Goal: Information Seeking & Learning: Find specific fact

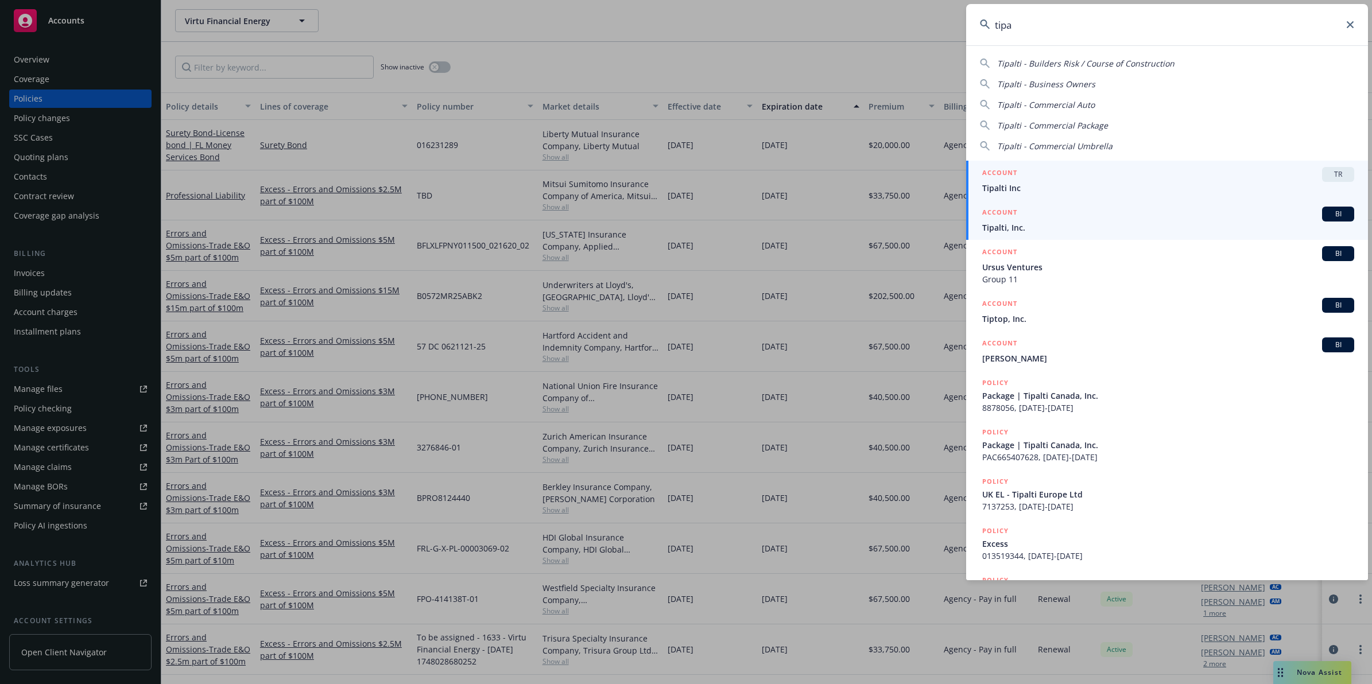
type input "tipa"
click at [1007, 222] on span "Tipalti, Inc." at bounding box center [1168, 228] width 372 height 12
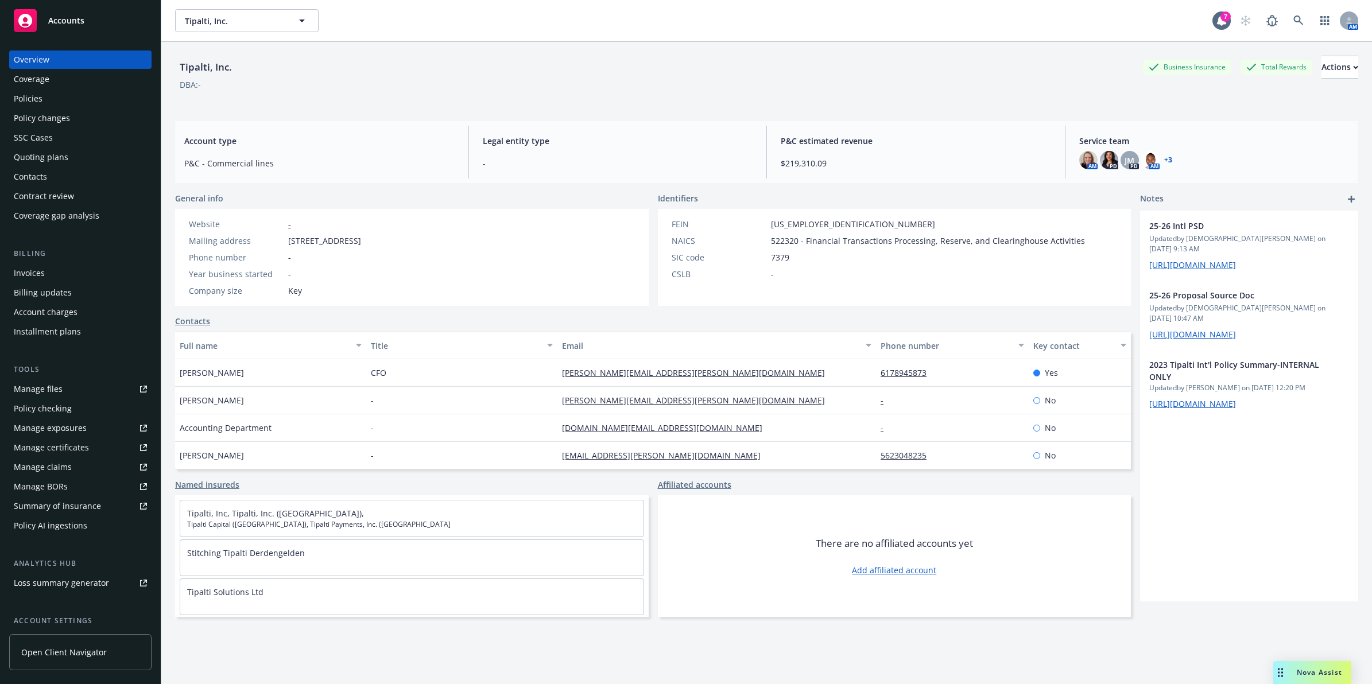
click at [69, 102] on div "Policies" at bounding box center [80, 99] width 133 height 18
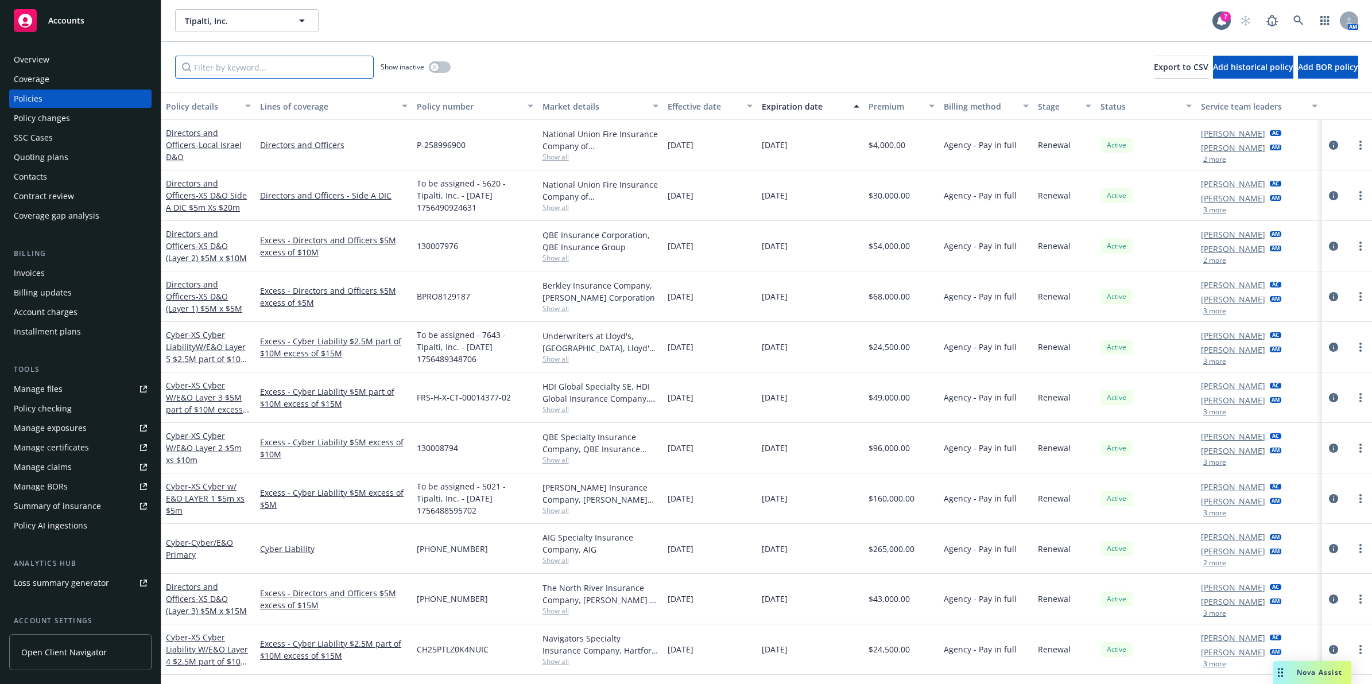
click at [283, 68] on input "Filter by keyword..." at bounding box center [274, 67] width 199 height 23
click at [276, 70] on input "Filter by keyword..." at bounding box center [274, 67] width 199 height 23
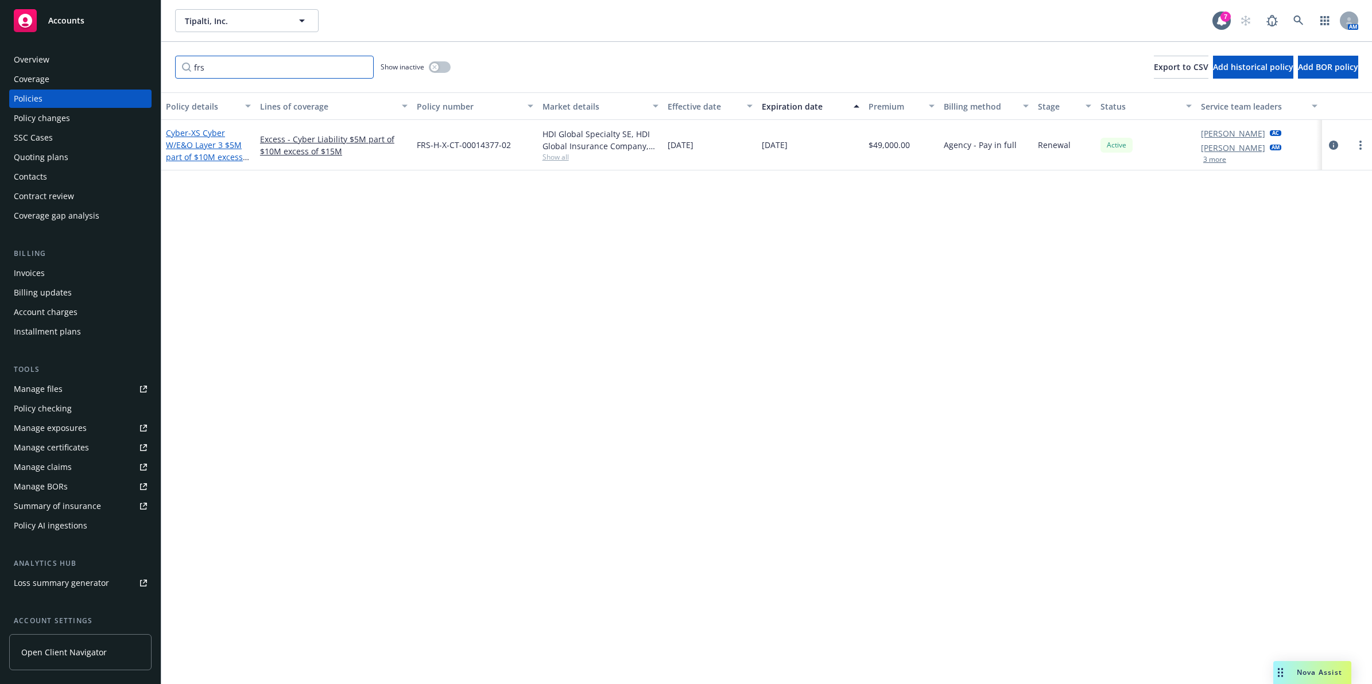
type input "frs"
click at [196, 139] on span "- XS Cyber W/E&O Layer 3 $5M part of $10M excess of $15M" at bounding box center [207, 150] width 83 height 47
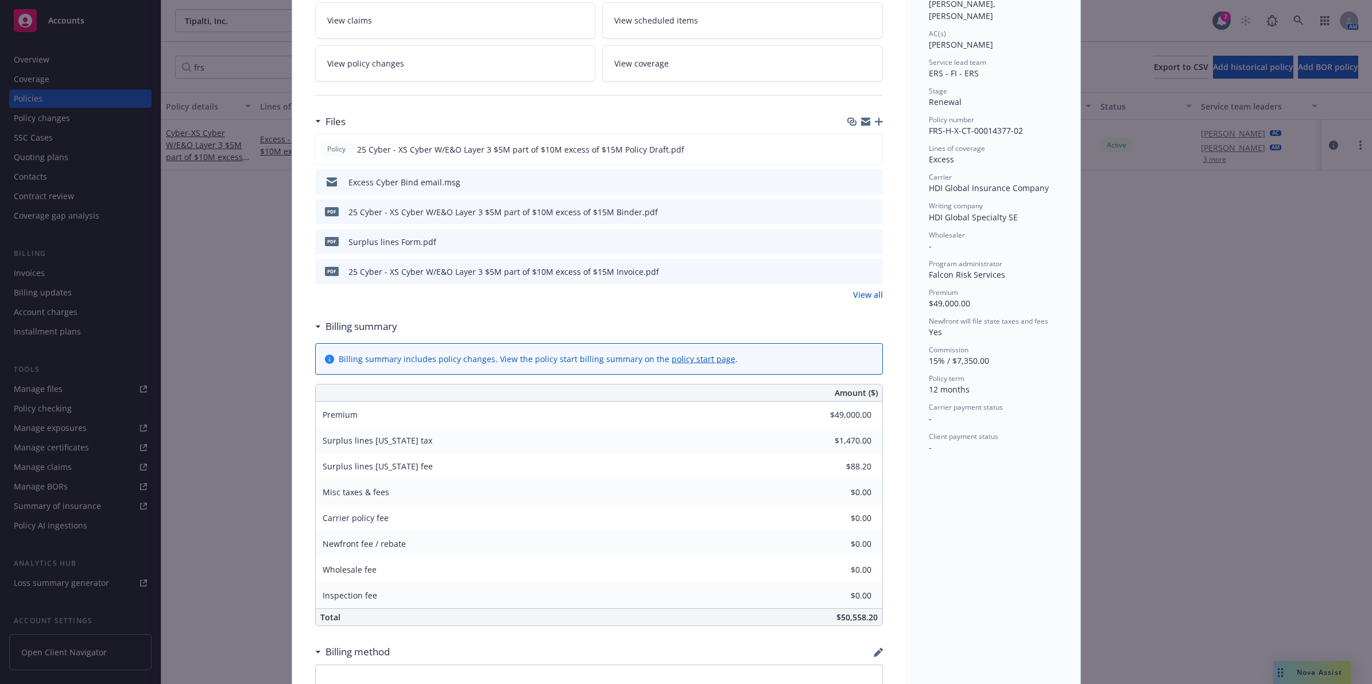
scroll to position [219, 0]
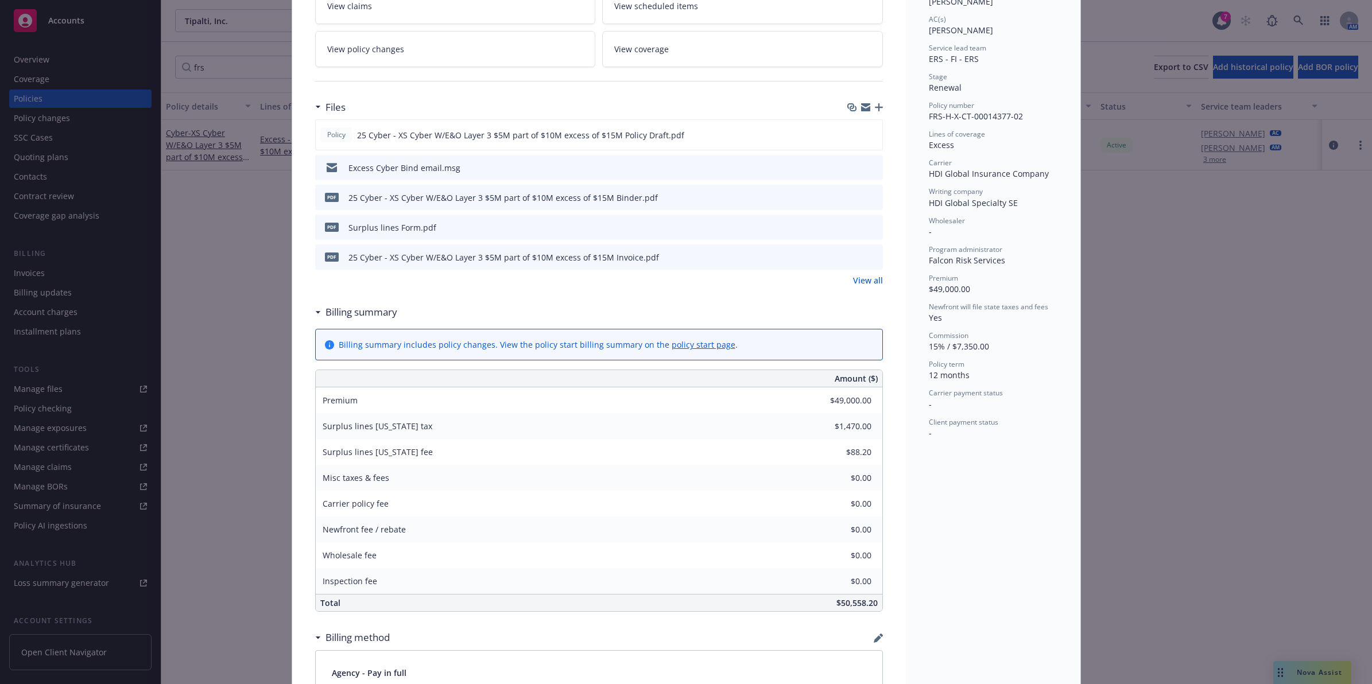
drag, startPoint x: 1194, startPoint y: 398, endPoint x: 1184, endPoint y: 382, distance: 18.8
click at [1193, 398] on div "Policy Cyber - XS Cyber W/E&O Layer 3 $5M part of $10M excess of $15M Add inter…" at bounding box center [686, 342] width 1372 height 684
drag, startPoint x: 1177, startPoint y: 351, endPoint x: 1011, endPoint y: 173, distance: 242.9
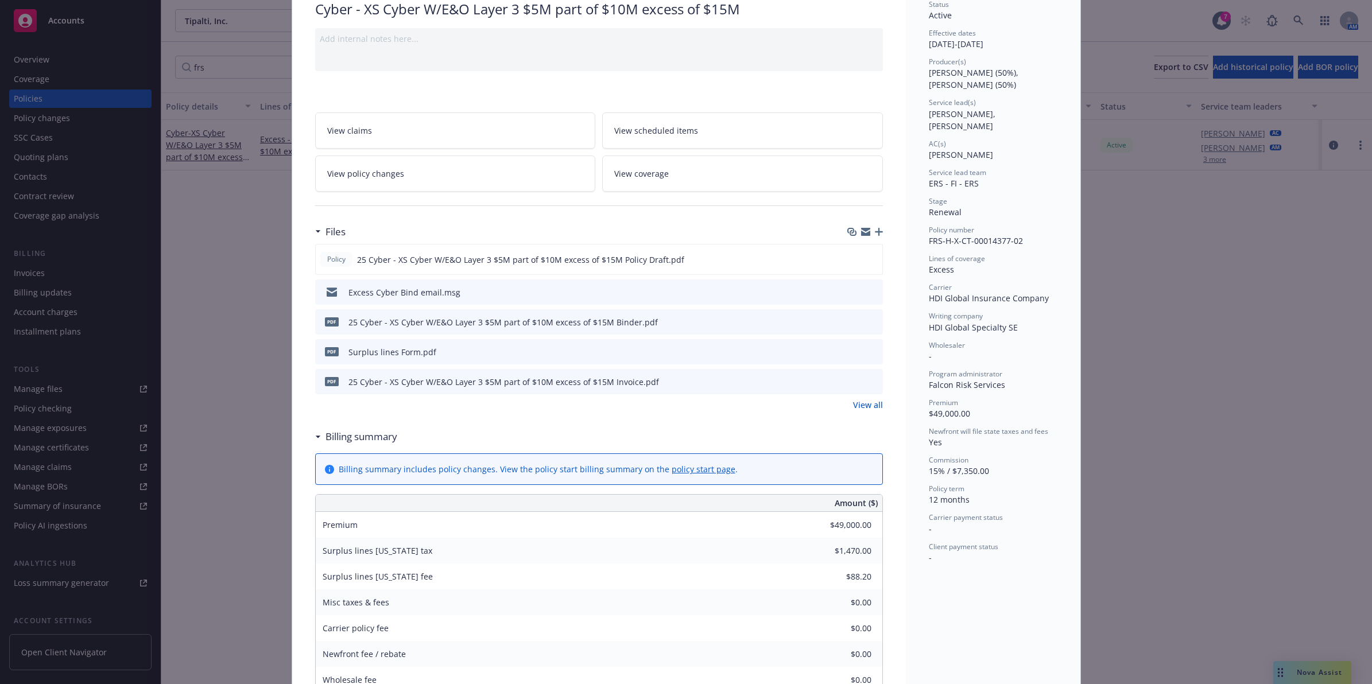
scroll to position [0, 0]
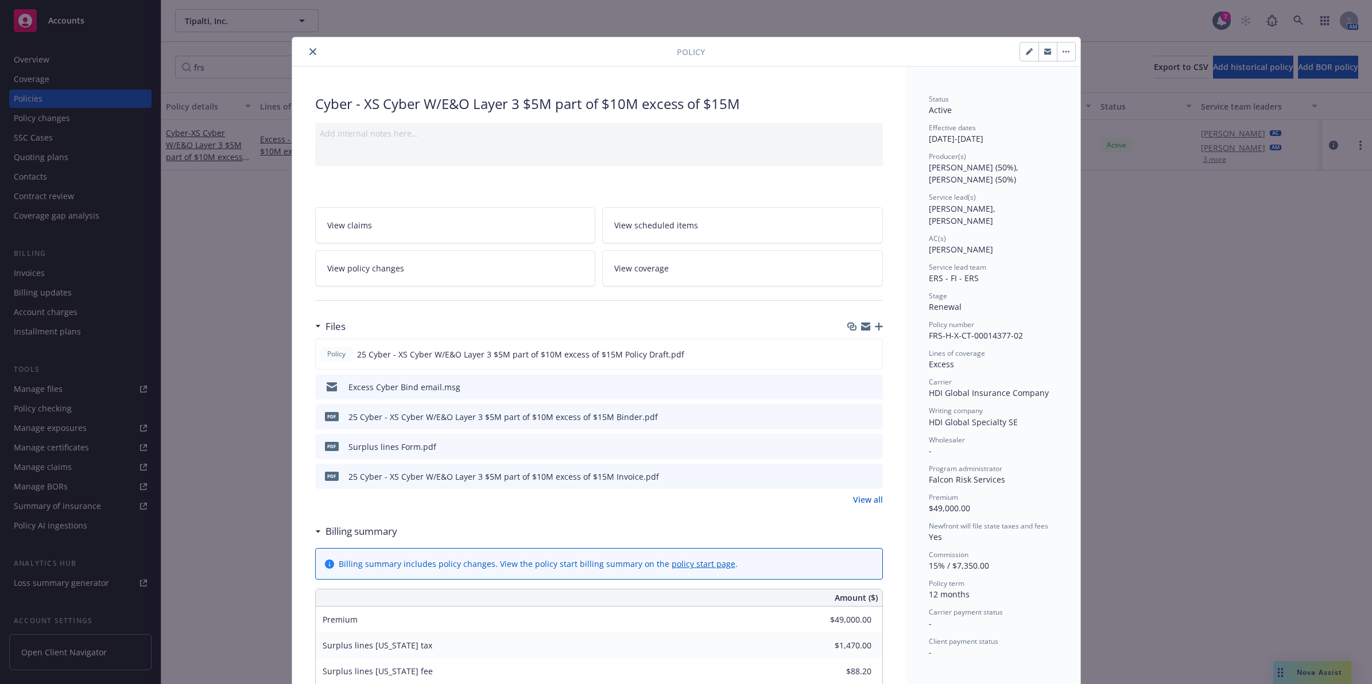
drag, startPoint x: 953, startPoint y: 273, endPoint x: 721, endPoint y: 3, distance: 355.7
click at [309, 49] on icon "close" at bounding box center [312, 51] width 7 height 7
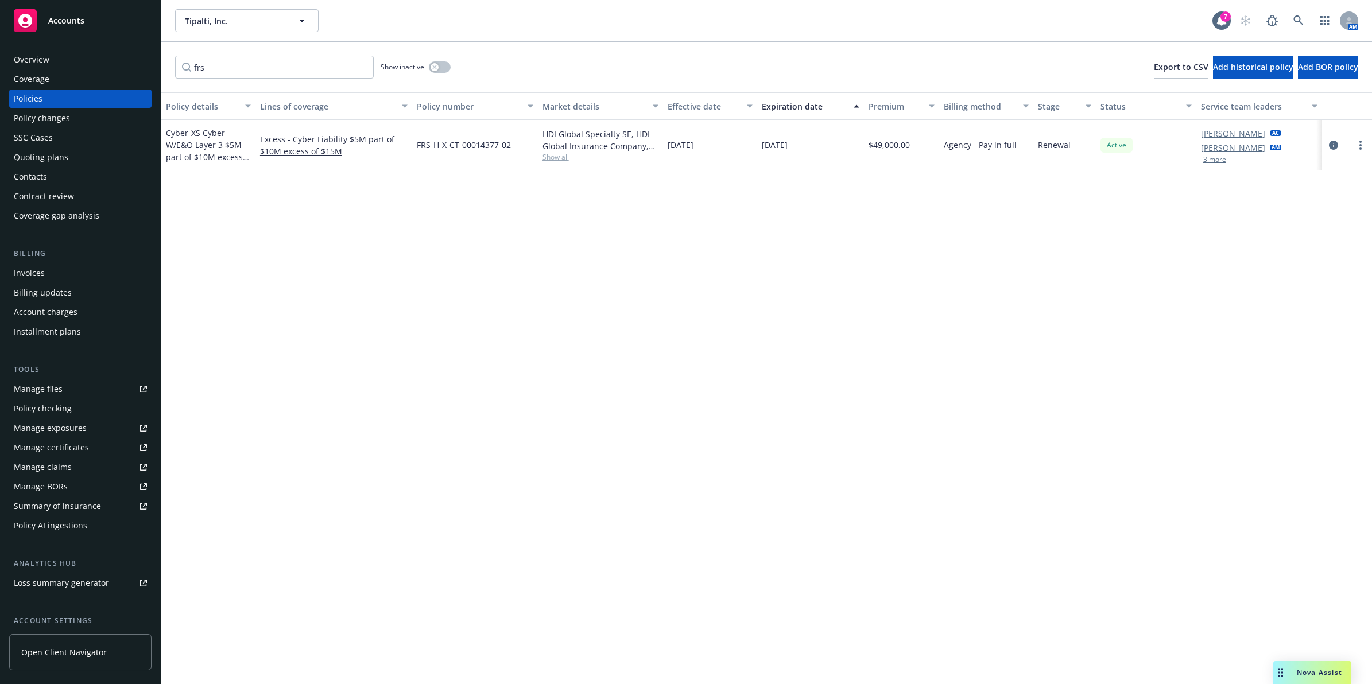
click at [773, 146] on span "[DATE]" at bounding box center [775, 145] width 26 height 12
copy span "[DATE]"
